Goal: Information Seeking & Learning: Learn about a topic

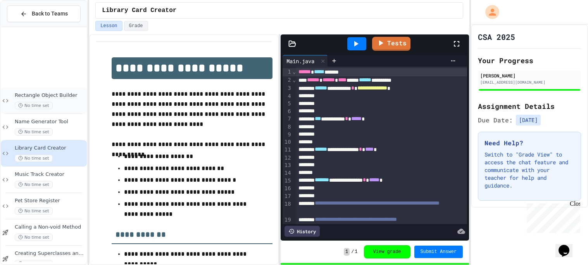
scroll to position [94, 0]
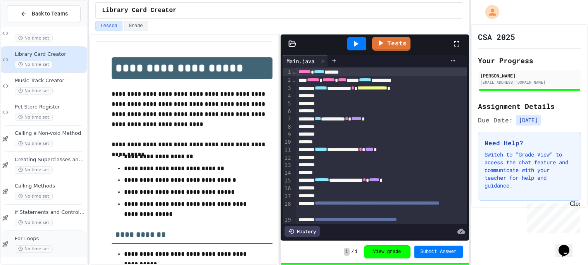
click at [52, 244] on div "For Loops No time set" at bounding box center [50, 244] width 71 height 17
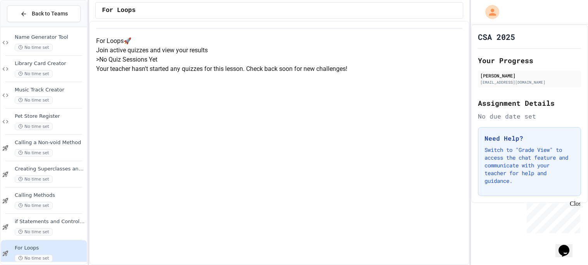
scroll to position [16, 0]
click at [69, 228] on div "No time set" at bounding box center [50, 231] width 71 height 7
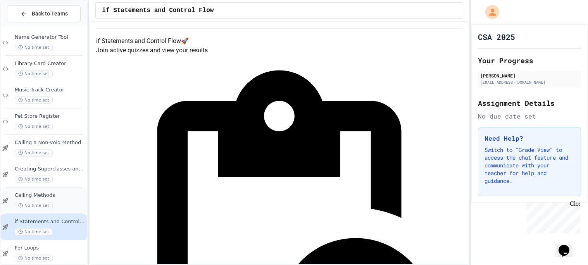
click at [65, 199] on div "Calling Methods No time set" at bounding box center [50, 200] width 71 height 17
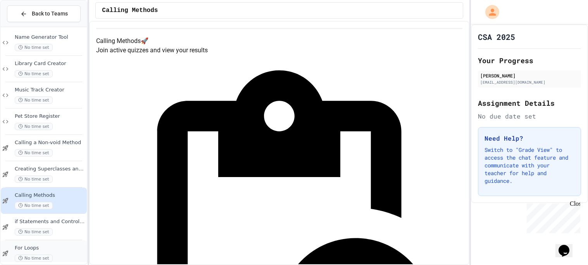
click at [59, 248] on span "For Loops" at bounding box center [50, 248] width 71 height 7
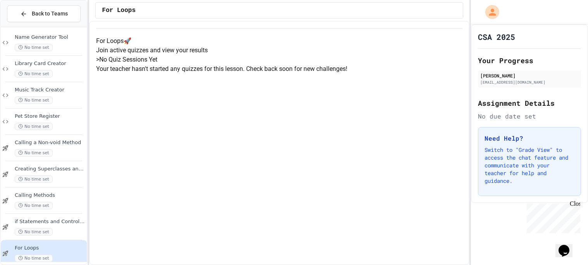
click at [57, 249] on span "For Loops" at bounding box center [50, 248] width 71 height 7
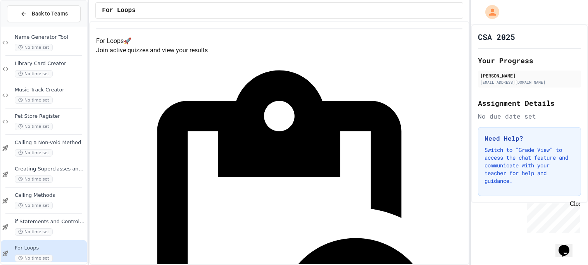
scroll to position [43, 0]
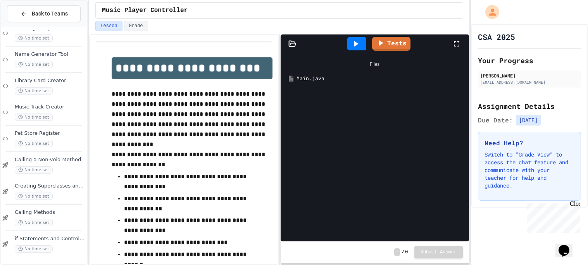
scroll to position [94, 0]
click at [56, 239] on span "For Loops" at bounding box center [50, 239] width 71 height 7
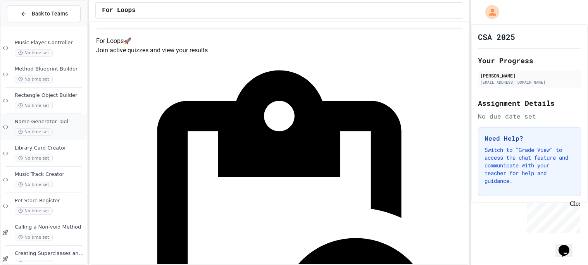
click at [62, 131] on div "No time set" at bounding box center [50, 131] width 71 height 7
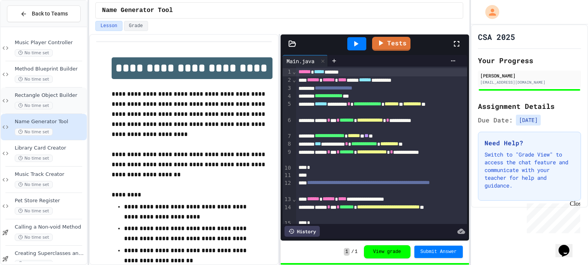
click at [60, 105] on div "No time set" at bounding box center [50, 105] width 71 height 7
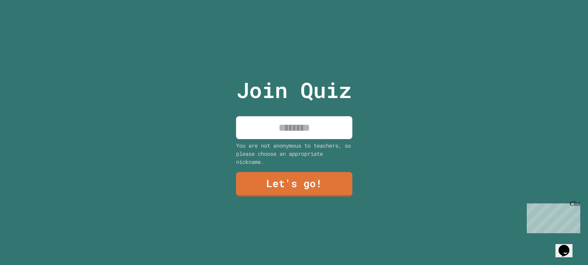
click at [311, 123] on input at bounding box center [294, 127] width 116 height 23
type input "***"
click at [319, 179] on link "Let's go!" at bounding box center [294, 184] width 114 height 26
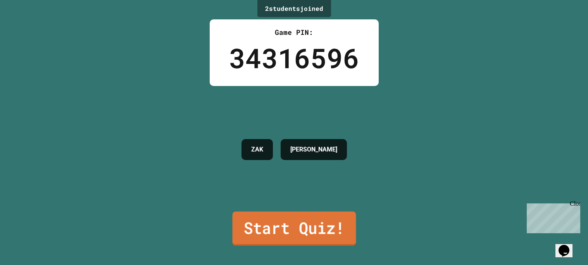
click at [308, 222] on link "Start Quiz!" at bounding box center [294, 229] width 124 height 34
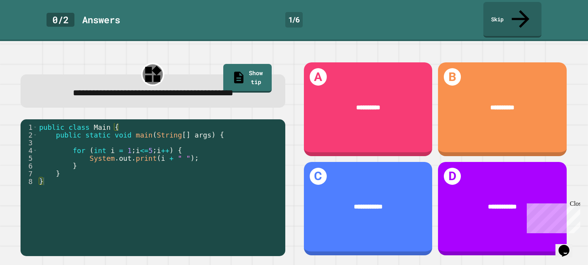
click at [162, 109] on div "**********" at bounding box center [153, 159] width 282 height 213
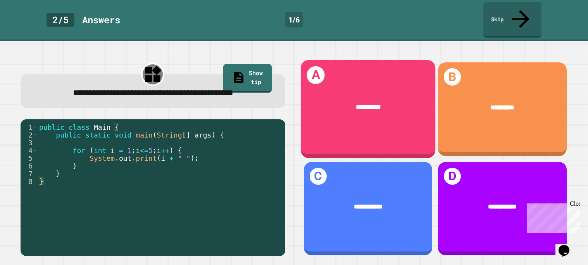
click at [327, 89] on div "*********" at bounding box center [368, 107] width 135 height 37
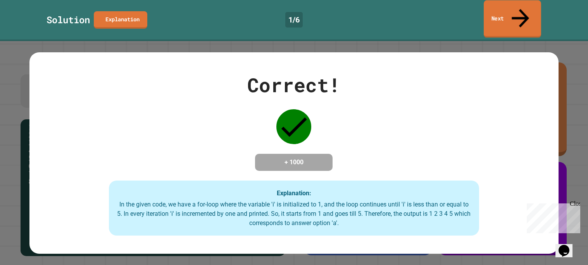
click at [505, 13] on link "Next" at bounding box center [512, 19] width 57 height 38
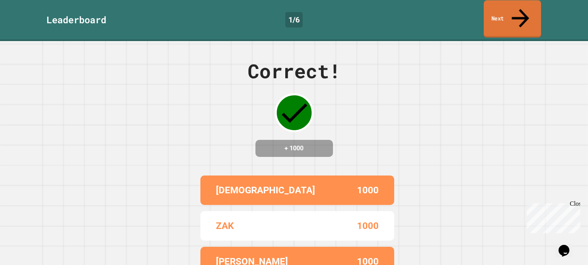
click at [505, 13] on link "Next" at bounding box center [512, 19] width 57 height 38
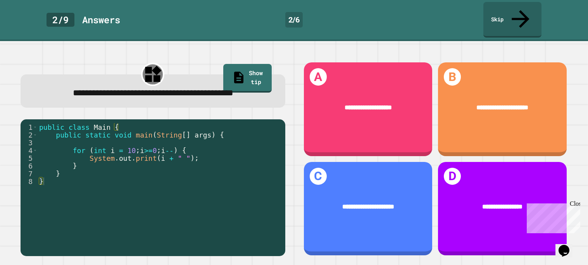
click at [109, 106] on div "**********" at bounding box center [153, 159] width 282 height 213
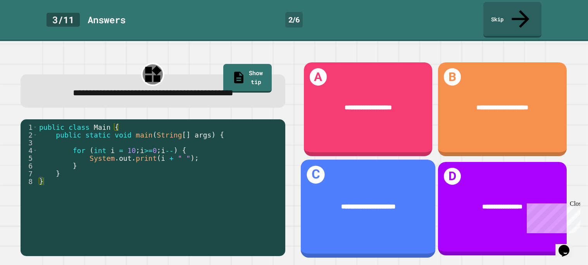
click at [360, 212] on div "**********" at bounding box center [368, 206] width 135 height 37
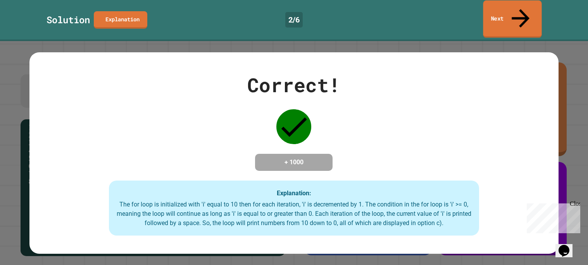
click at [522, 12] on icon at bounding box center [521, 19] width 27 height 28
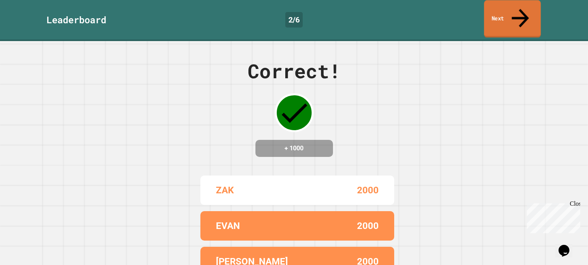
click at [500, 18] on link "Next" at bounding box center [512, 19] width 57 height 38
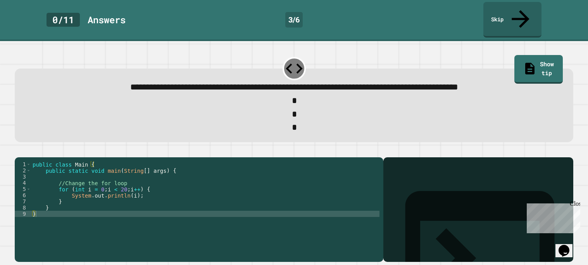
click at [176, 148] on div at bounding box center [294, 152] width 559 height 9
click at [104, 183] on div "public class Main { public static void main ( String [ ] args ) { //Change the …" at bounding box center [205, 217] width 349 height 112
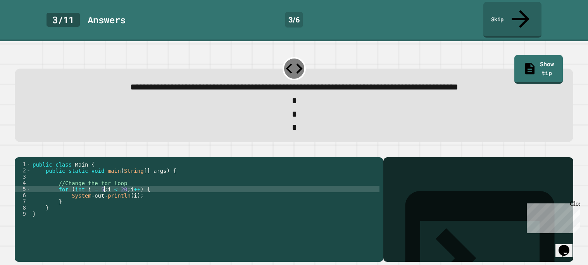
scroll to position [0, 5]
click at [121, 182] on div "public class Main { public static void main ( String [ ] args ) { //Change the …" at bounding box center [205, 217] width 349 height 112
click at [131, 183] on div "public class Main { public static void main ( String [ ] args ) { //Change the …" at bounding box center [205, 217] width 349 height 112
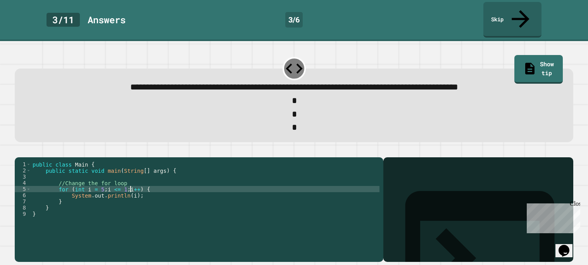
scroll to position [0, 7]
type textarea "**********"
click at [33, 148] on div at bounding box center [294, 152] width 559 height 9
click at [19, 151] on button "button" at bounding box center [19, 151] width 0 height 0
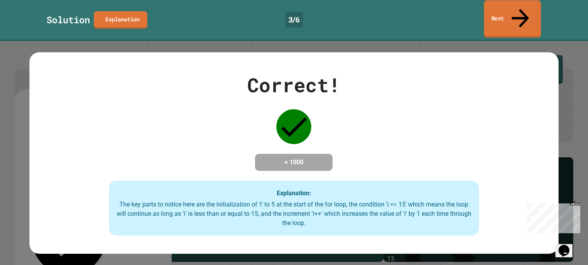
click at [520, 2] on link "Next" at bounding box center [512, 19] width 57 height 38
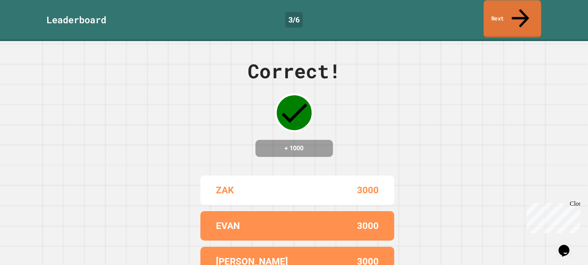
click at [520, 2] on link "Next" at bounding box center [512, 19] width 57 height 38
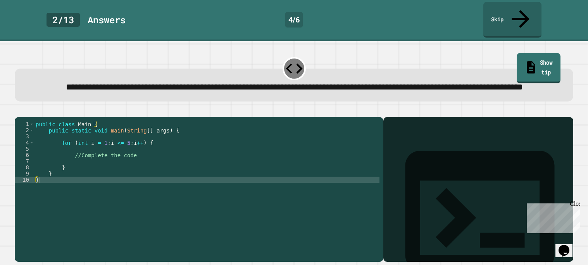
click at [517, 55] on link "Show tip" at bounding box center [539, 68] width 44 height 30
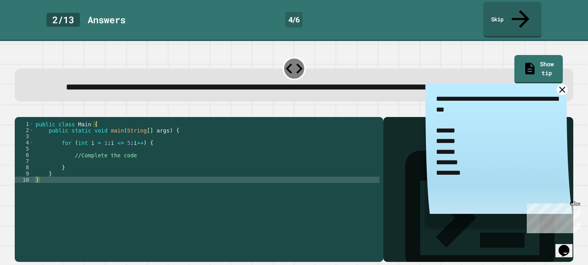
click at [561, 88] on icon at bounding box center [562, 90] width 10 height 10
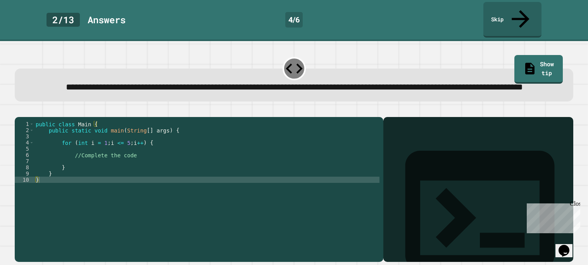
click at [102, 161] on div "public class Main { public static void main ( String [ ] args ) { for ( int i =…" at bounding box center [207, 189] width 346 height 137
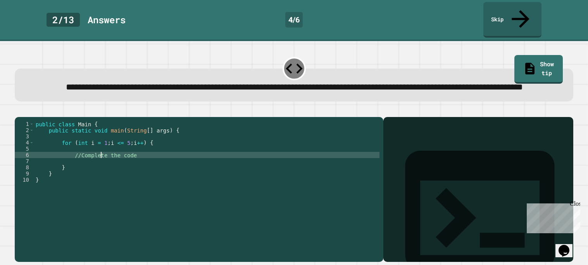
click at [102, 161] on div "public class Main { public static void main ( String [ ] args ) { for ( int i =…" at bounding box center [207, 189] width 346 height 137
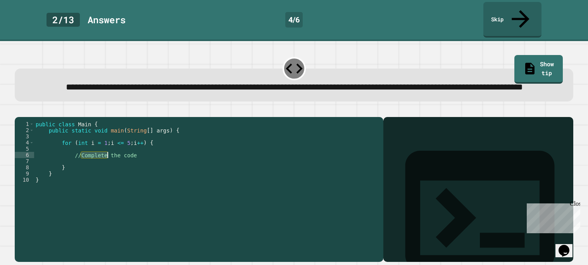
click at [137, 163] on div "public class Main { public static void main ( String [ ] args ) { for ( int i =…" at bounding box center [207, 189] width 346 height 137
drag, startPoint x: 143, startPoint y: 161, endPoint x: 75, endPoint y: 159, distance: 67.9
click at [75, 159] on div "public class Main { public static void main ( String [ ] args ) { for ( int i =…" at bounding box center [207, 189] width 346 height 137
type textarea "**********"
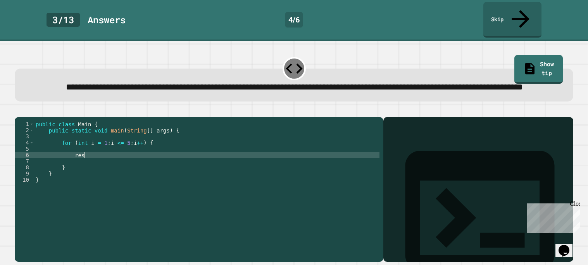
scroll to position [0, 2]
type textarea "*"
click at [25, 112] on icon "button" at bounding box center [24, 114] width 4 height 5
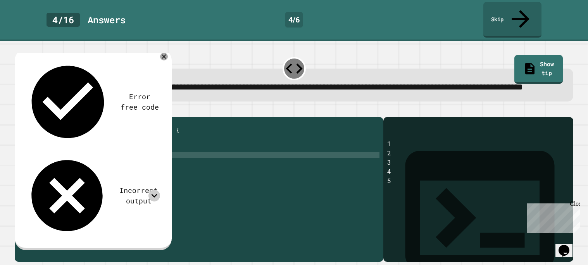
click at [150, 190] on icon at bounding box center [155, 196] width 12 height 12
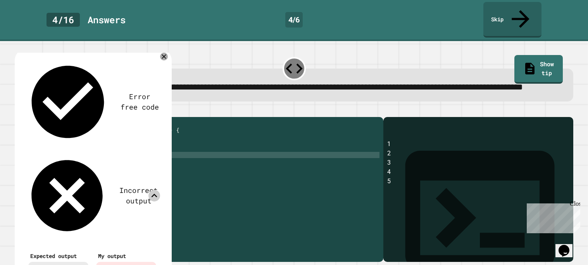
click at [153, 194] on icon at bounding box center [155, 195] width 6 height 3
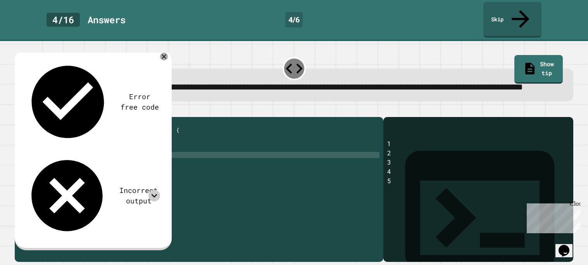
click at [140, 159] on div "public class Main { public static void main ( String [ ] args ) { for ( int i =…" at bounding box center [207, 189] width 346 height 137
click at [19, 111] on button "button" at bounding box center [19, 111] width 0 height 0
click at [147, 161] on div "public class Main { public static void main ( String [ ] args ) { for ( int i =…" at bounding box center [207, 189] width 346 height 137
click at [19, 111] on icon "button" at bounding box center [19, 111] width 0 height 0
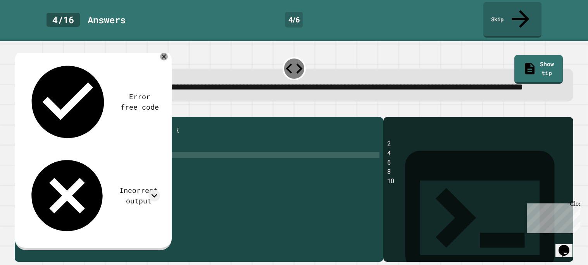
click at [148, 159] on div "public class Main { public static void main ( String [ ] args ) { for ( int i =…" at bounding box center [207, 189] width 346 height 137
click at [19, 111] on button "button" at bounding box center [19, 111] width 0 height 0
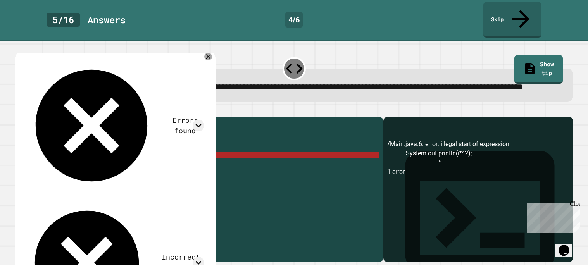
click at [143, 161] on div "public class Main { public static void main ( String [ ] args ) { for ( int i =…" at bounding box center [207, 189] width 346 height 137
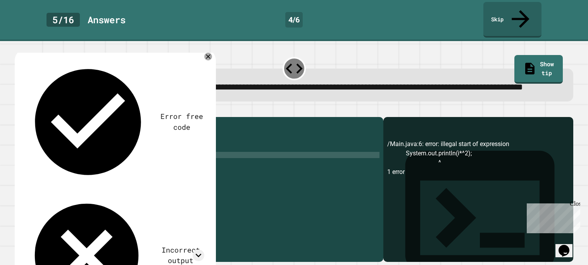
click at [19, 111] on icon "button" at bounding box center [19, 111] width 0 height 0
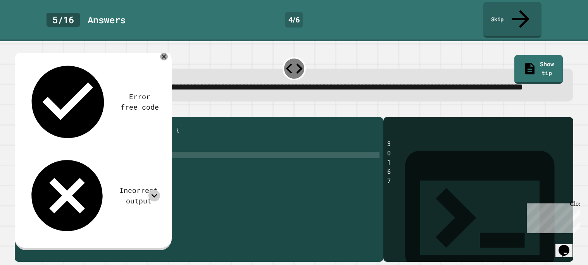
click at [152, 190] on icon at bounding box center [155, 196] width 12 height 12
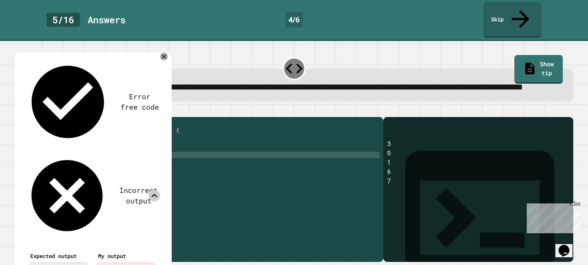
click at [151, 190] on icon at bounding box center [155, 196] width 12 height 12
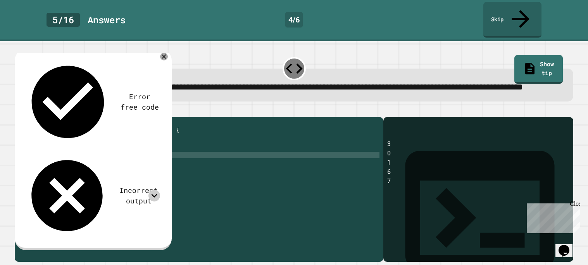
click at [147, 161] on div "public class Main { public static void main ( String [ ] args ) { for ( int i =…" at bounding box center [207, 189] width 346 height 137
type textarea "**********"
click at [19, 111] on button "button" at bounding box center [19, 111] width 0 height 0
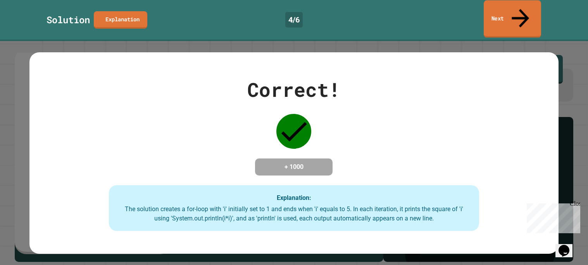
click at [532, 11] on link "Next" at bounding box center [512, 19] width 57 height 38
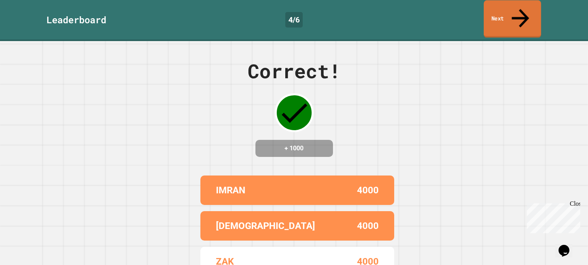
click at [528, 10] on link "Next" at bounding box center [512, 19] width 57 height 38
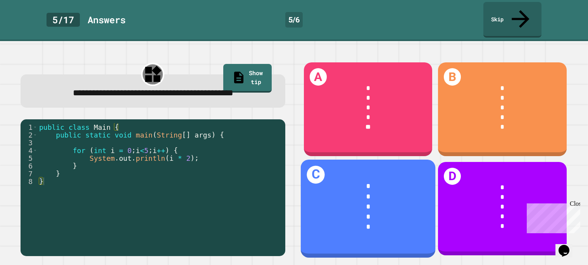
click at [381, 204] on div "*" at bounding box center [368, 207] width 107 height 10
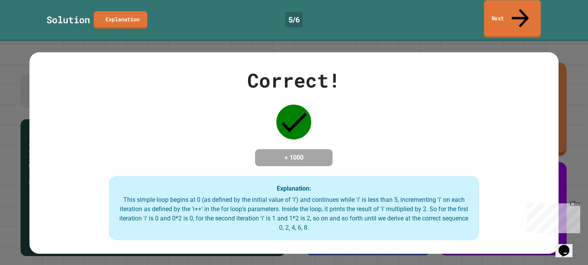
click at [521, 13] on icon at bounding box center [521, 18] width 26 height 28
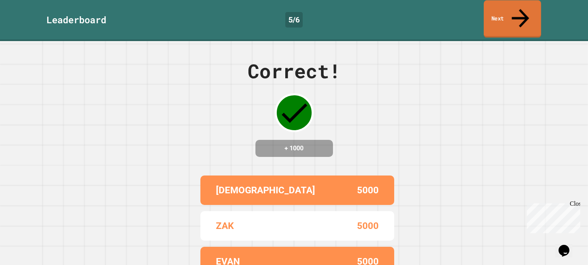
click at [521, 13] on icon at bounding box center [521, 18] width 26 height 28
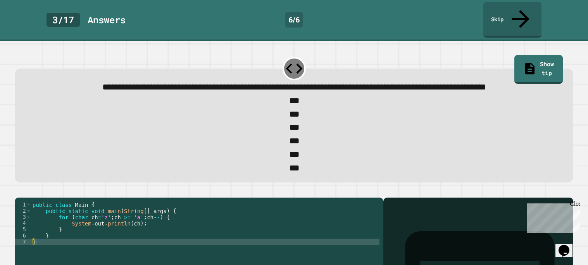
scroll to position [41, 0]
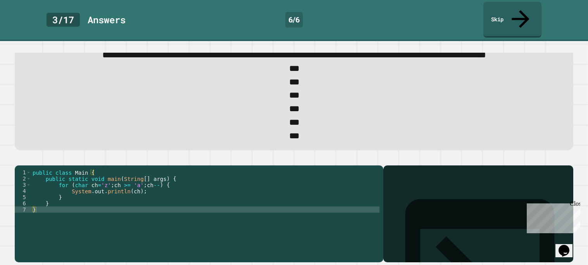
click at [19, 159] on icon "button" at bounding box center [19, 159] width 0 height 0
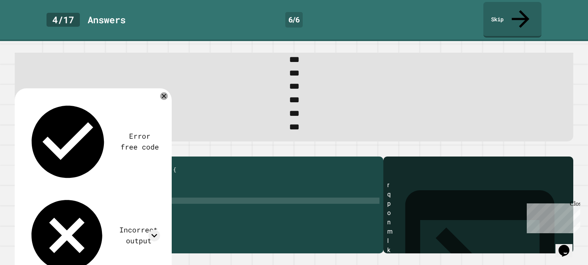
scroll to position [168, 0]
click at [172, 170] on div "public class Main { public static void main ( String [ ] args ) { for ( char ch…" at bounding box center [205, 207] width 349 height 93
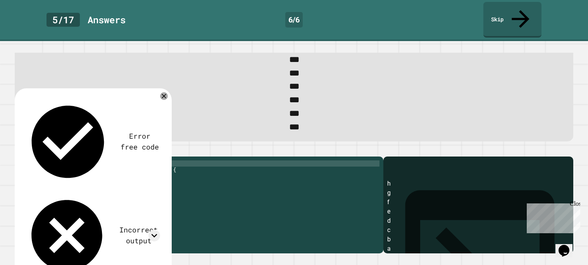
click at [140, 190] on div "public class Main { public static void main ( String [ ] args ) { for ( char ch…" at bounding box center [205, 207] width 349 height 93
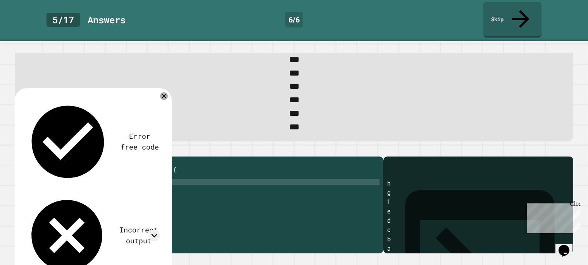
scroll to position [0, 8]
click at [19, 150] on icon "button" at bounding box center [19, 150] width 0 height 0
click at [146, 193] on div "public class Main { public static void main ( String [ ] args ) { for ( char ch…" at bounding box center [205, 207] width 349 height 93
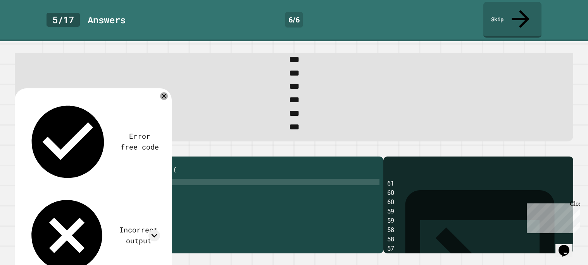
click at [165, 185] on div "public class Main { public static void main ( String [ ] args ) { for ( char ch…" at bounding box center [205, 207] width 349 height 93
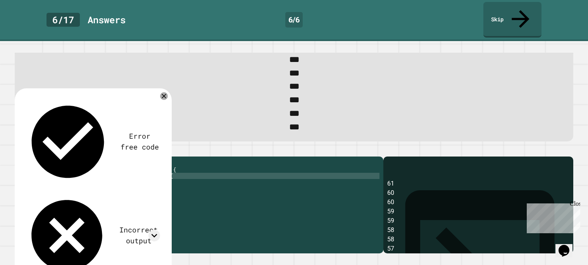
scroll to position [0, 10]
type textarea "**********"
click at [19, 150] on icon "button" at bounding box center [19, 150] width 0 height 0
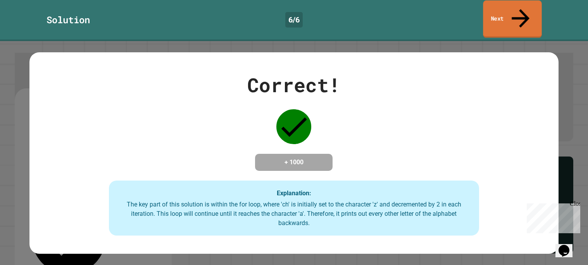
click at [501, 12] on link "Next" at bounding box center [512, 19] width 59 height 38
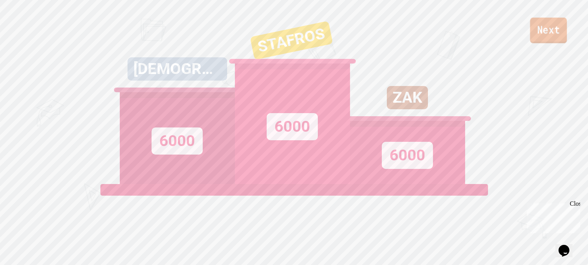
click at [542, 39] on link "Next" at bounding box center [548, 30] width 37 height 26
